Goal: Navigation & Orientation: Find specific page/section

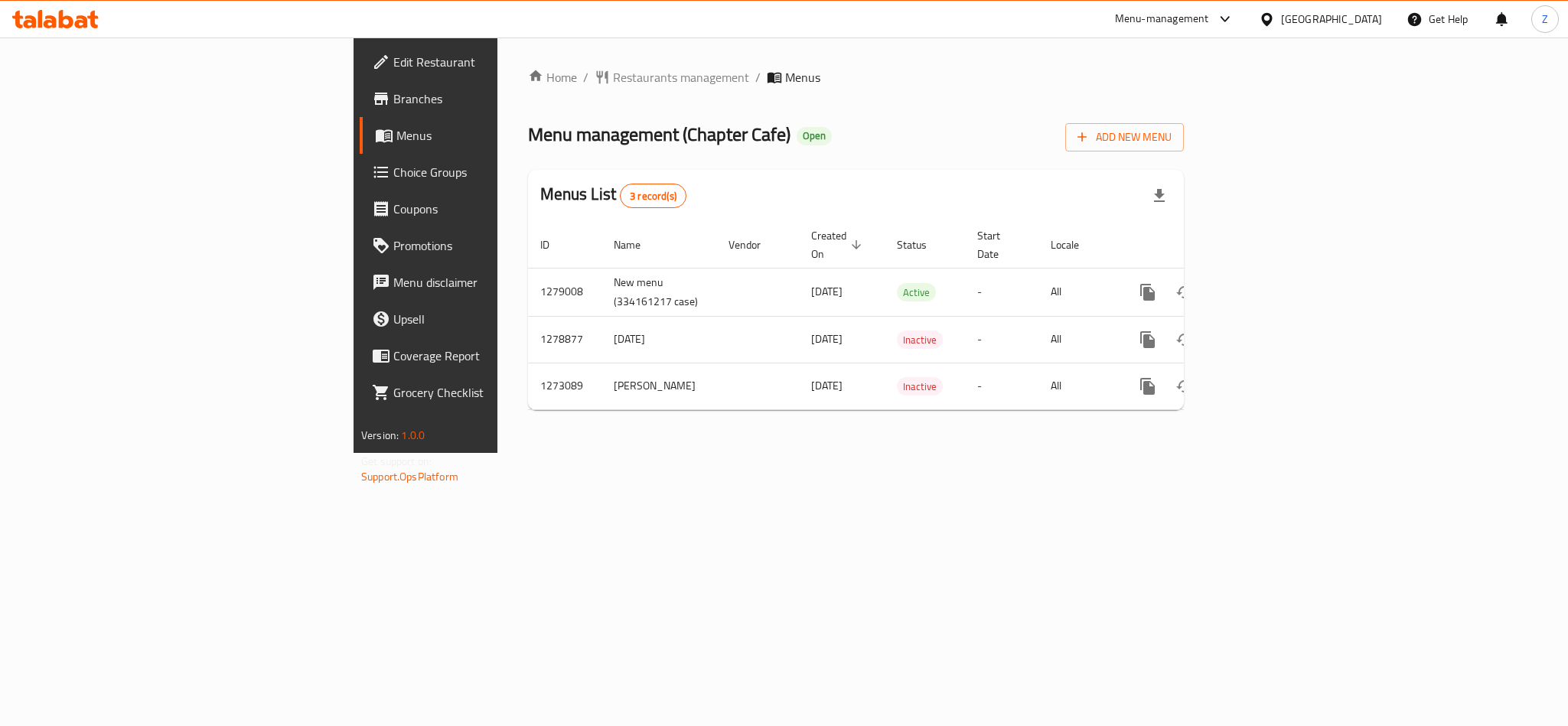
drag, startPoint x: 1474, startPoint y: 502, endPoint x: 1459, endPoint y: 493, distance: 17.5
click at [1214, 453] on div "Home / Restaurants management / Menus Menu management ( Chapter Cafe ) Open Add…" at bounding box center [856, 245] width 717 height 415
click at [394, 89] on span "Branches" at bounding box center [499, 98] width 210 height 19
